Goal: Task Accomplishment & Management: Use online tool/utility

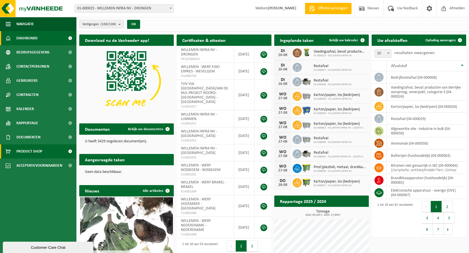
click at [38, 149] on span "Product Shop" at bounding box center [29, 151] width 26 height 14
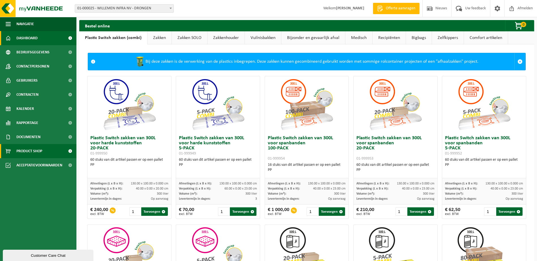
click at [38, 35] on link "Dashboard" at bounding box center [38, 38] width 76 height 14
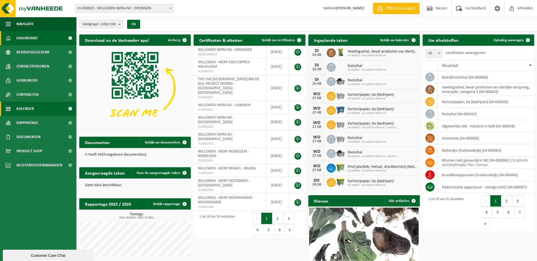
click at [35, 108] on link "Kalender" at bounding box center [38, 109] width 76 height 14
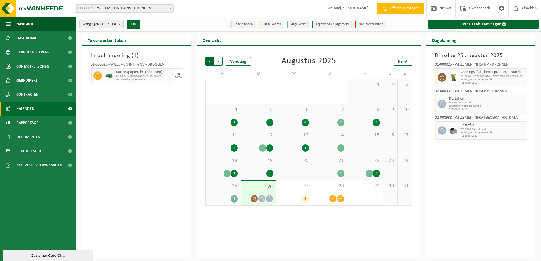
click at [218, 62] on span "Volgende" at bounding box center [218, 61] width 8 height 8
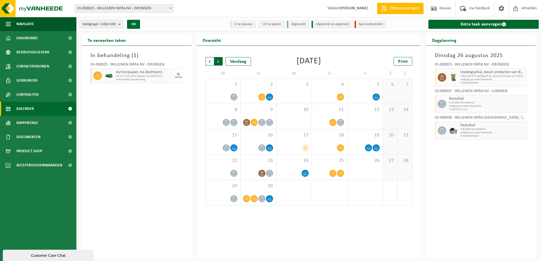
click at [213, 63] on span "Vorige" at bounding box center [209, 61] width 8 height 8
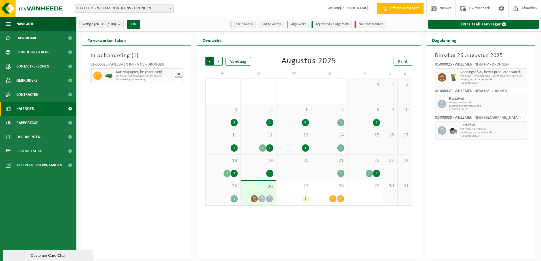
click at [222, 63] on span "Volgende" at bounding box center [218, 61] width 8 height 8
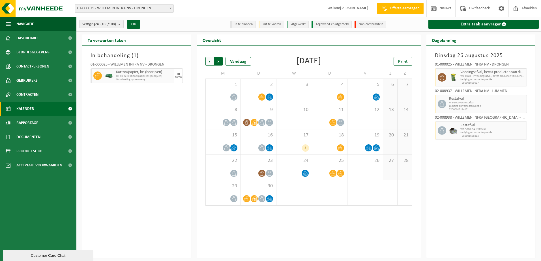
click at [208, 62] on span "Vorige" at bounding box center [209, 61] width 8 height 8
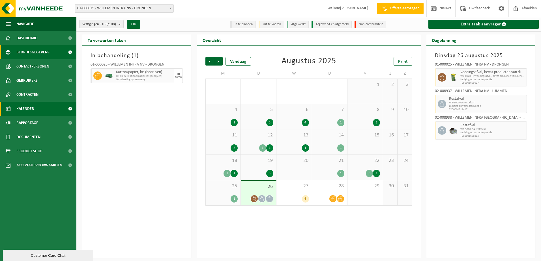
click at [40, 54] on span "Bedrijfsgegevens" at bounding box center [32, 52] width 33 height 14
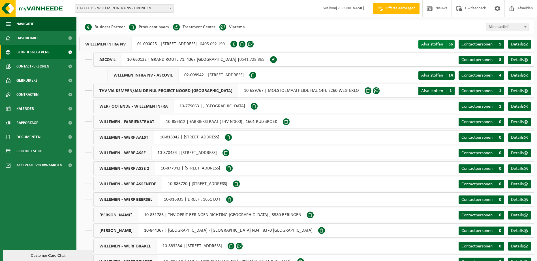
click at [437, 43] on span "Afvalstoffen" at bounding box center [432, 44] width 22 height 5
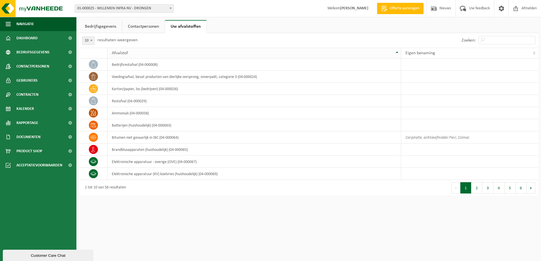
click at [398, 52] on th "Afvalstof" at bounding box center [255, 53] width 294 height 11
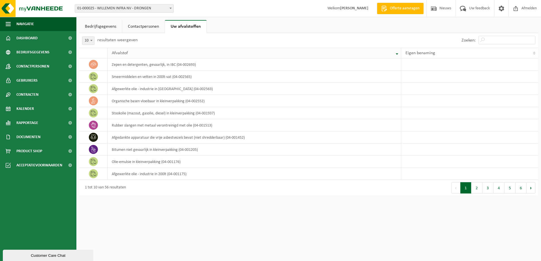
click at [398, 52] on th "Afvalstof" at bounding box center [255, 53] width 294 height 11
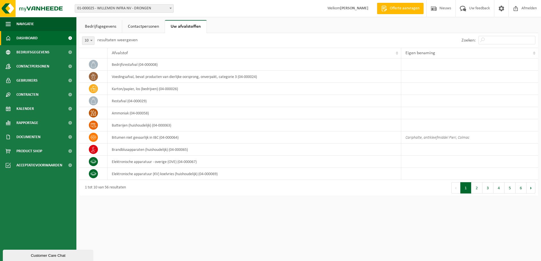
click at [44, 40] on link "Dashboard" at bounding box center [38, 38] width 76 height 14
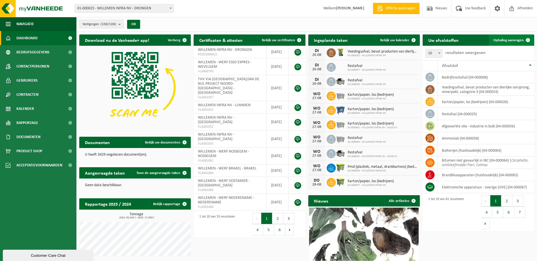
click at [521, 40] on span "Ophaling aanvragen" at bounding box center [508, 40] width 30 height 4
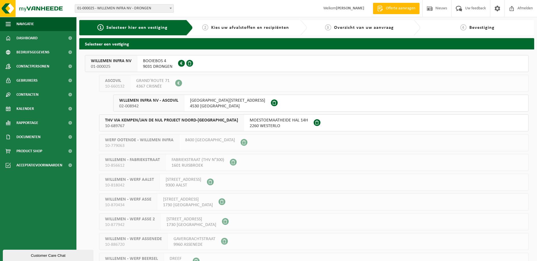
click at [154, 63] on span "BOOIEBOS 4" at bounding box center [157, 61] width 29 height 6
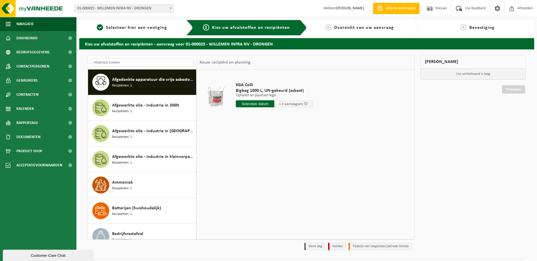
click at [148, 63] on input "text" at bounding box center [142, 62] width 103 height 8
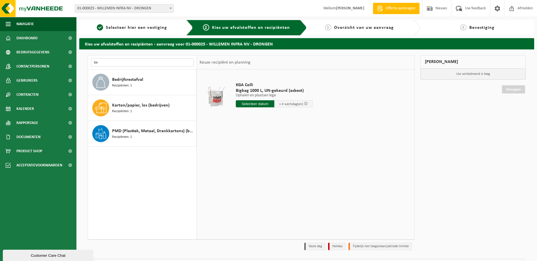
type input "b"
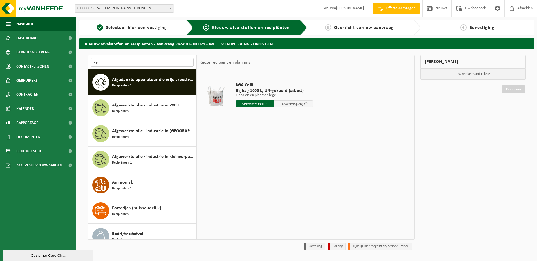
type input "v"
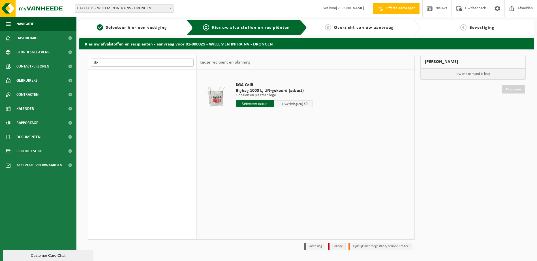
type input "d"
